Goal: Task Accomplishment & Management: Use online tool/utility

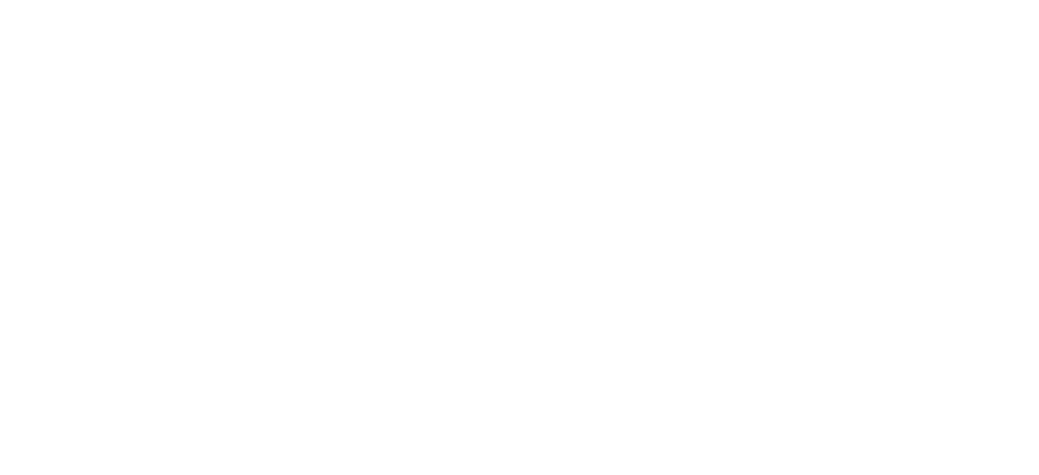
click at [122, 0] on html at bounding box center [519, 0] width 1039 height 0
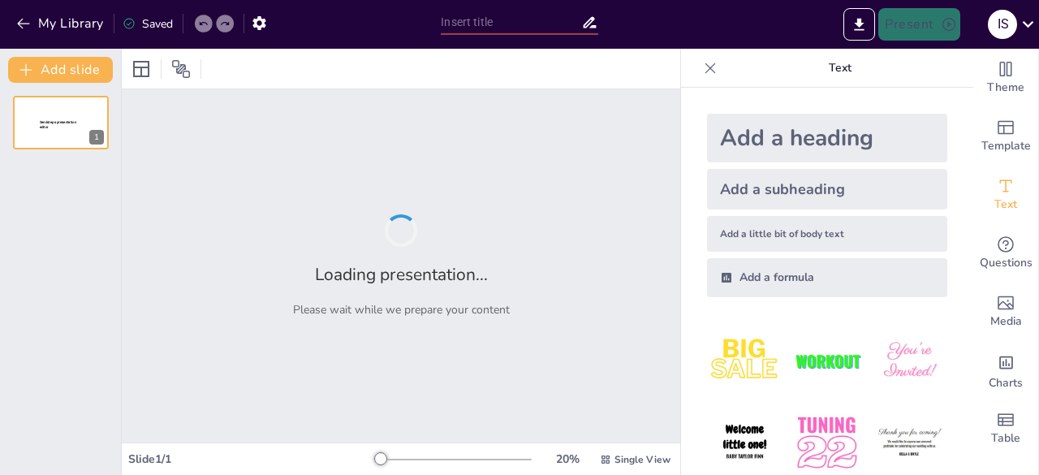
type input "Evaluasi Tingkat Reject Rate Cetakan: Data [DATE] - [DATE]"
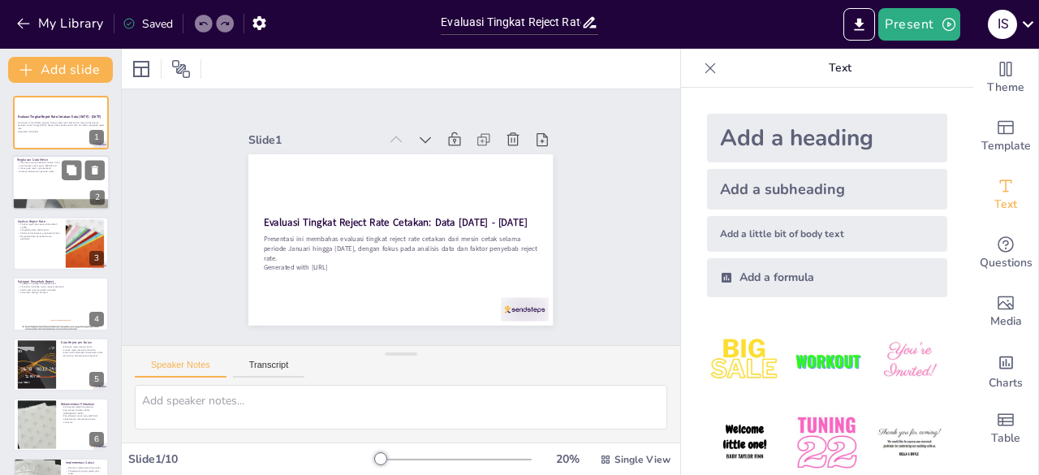
click at [52, 192] on div at bounding box center [60, 183] width 97 height 55
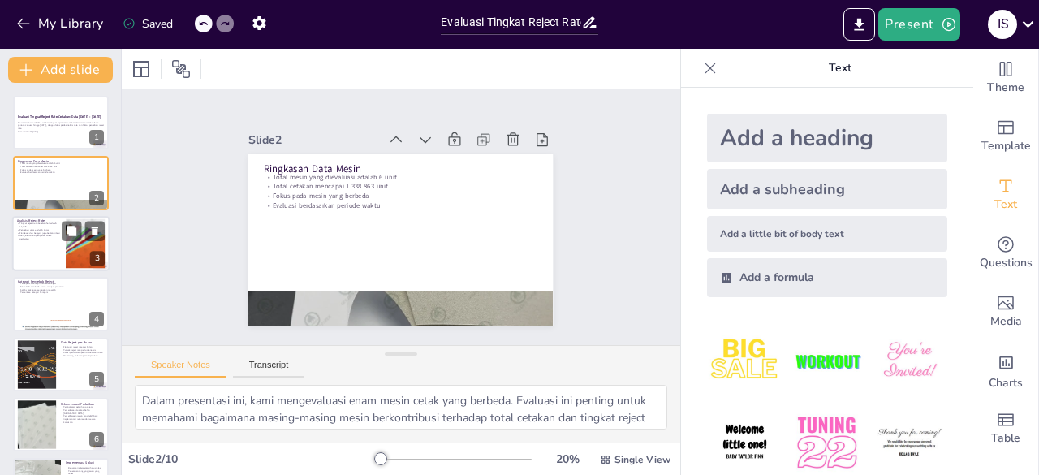
scroll to position [81, 0]
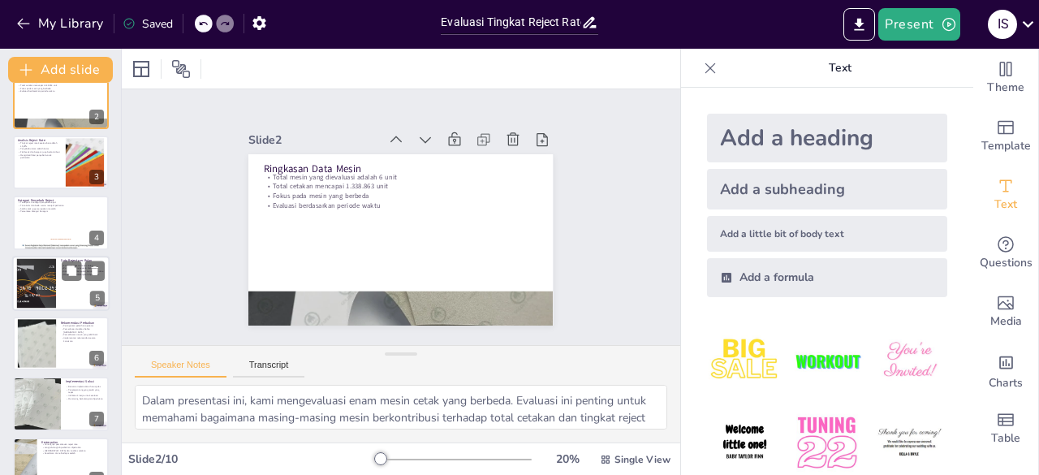
click at [75, 288] on div at bounding box center [60, 283] width 97 height 55
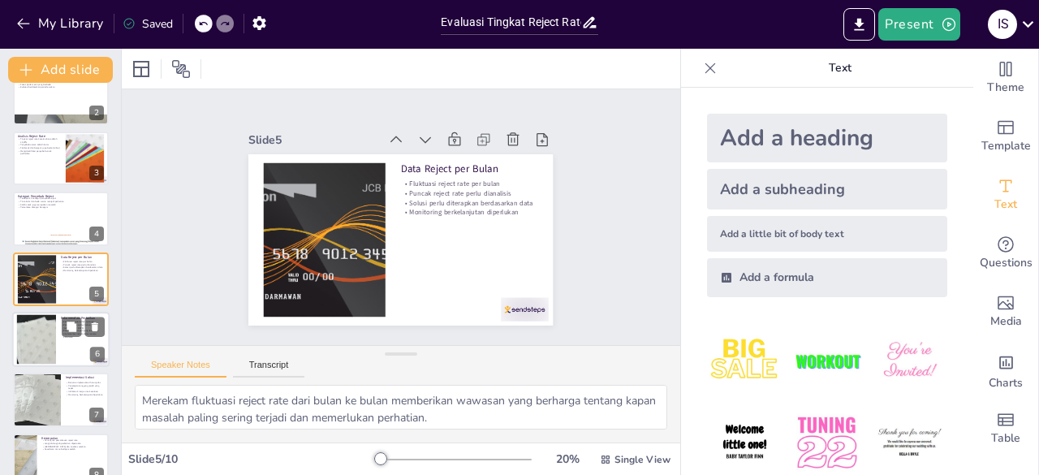
click at [71, 352] on div at bounding box center [60, 339] width 97 height 55
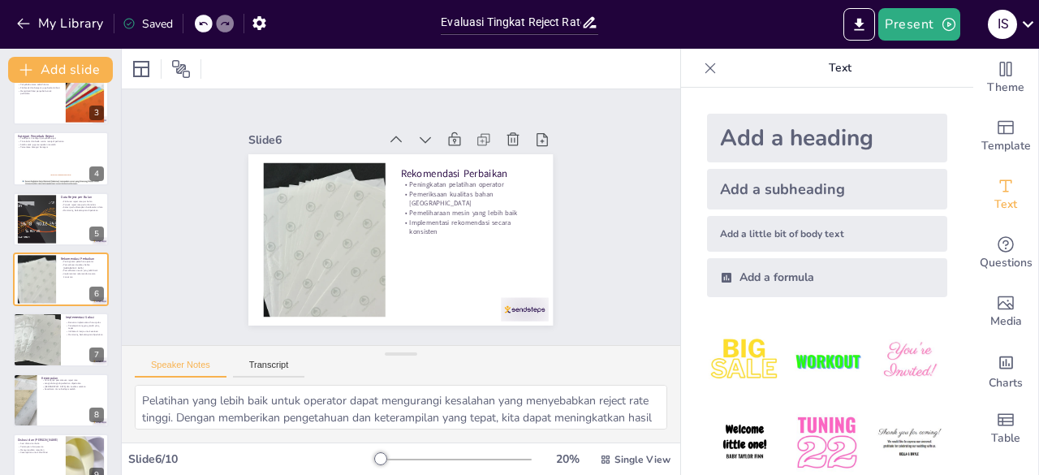
scroll to position [231, 0]
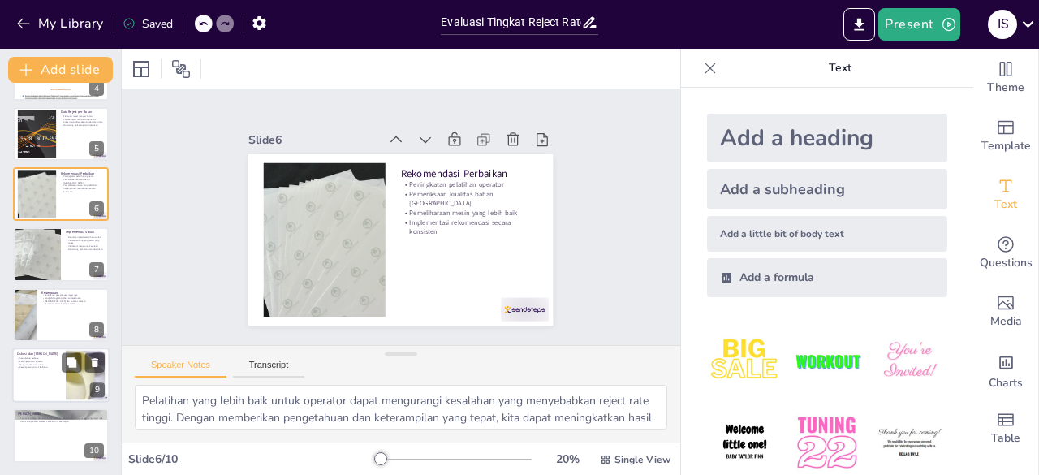
drag, startPoint x: 55, startPoint y: 373, endPoint x: 44, endPoint y: 382, distance: 15.0
click at [49, 380] on div at bounding box center [60, 374] width 97 height 55
type textarea "Diskusi terbuka memberikan kesempatan bagi peserta untuk mengajukan pertanyaan …"
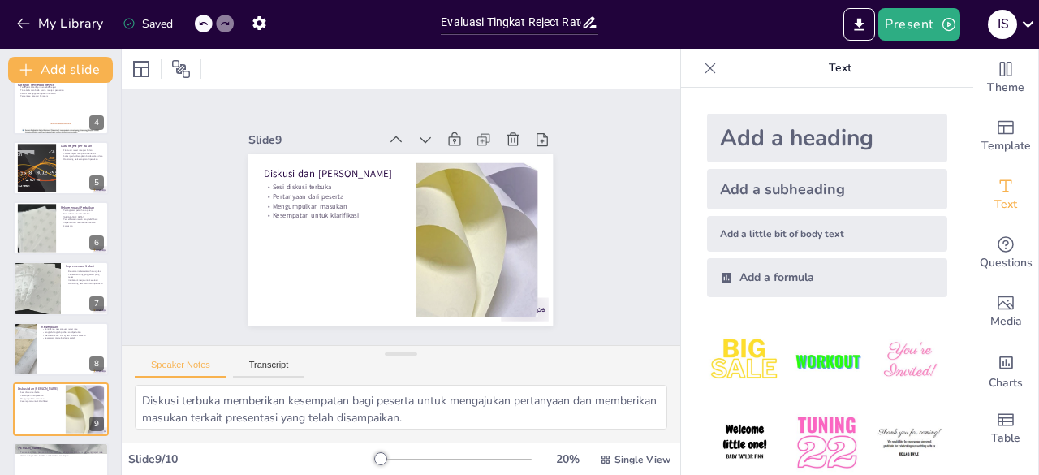
scroll to position [0, 0]
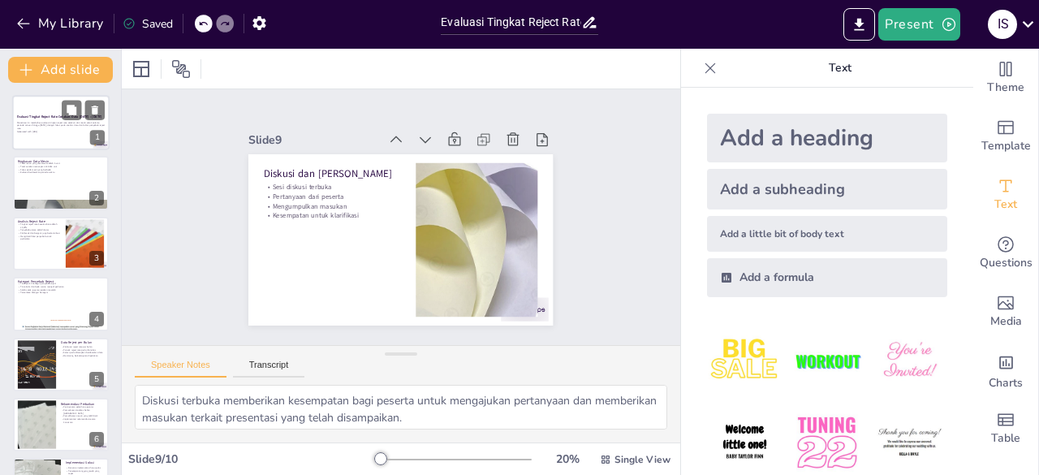
click at [71, 123] on p "Presentasi ini membahas evaluasi tingkat reject rate cetakan dari mesin cetak s…" at bounding box center [61, 125] width 88 height 9
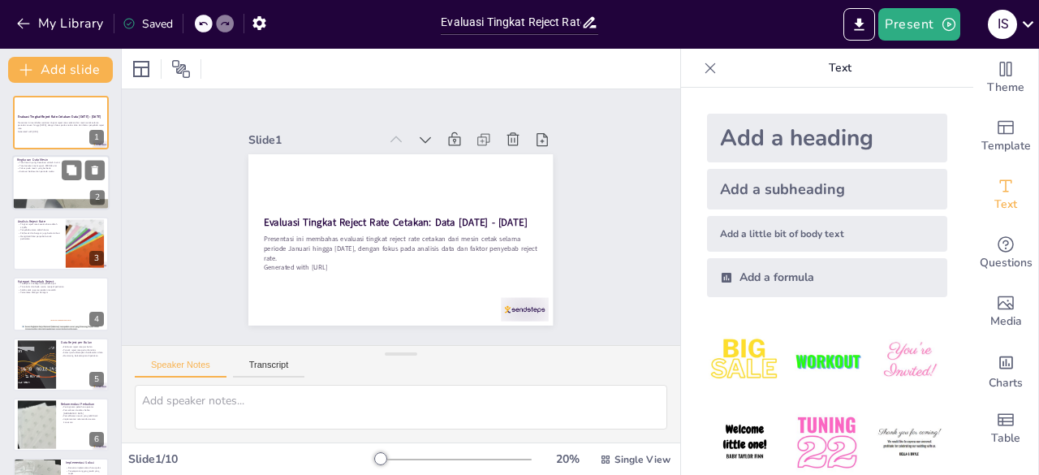
click at [70, 186] on div at bounding box center [60, 183] width 97 height 55
type textarea "Dalam presentasi ini, kami mengevaluasi enam mesin cetak yang berbeda. Evaluasi…"
